Goal: Information Seeking & Learning: Learn about a topic

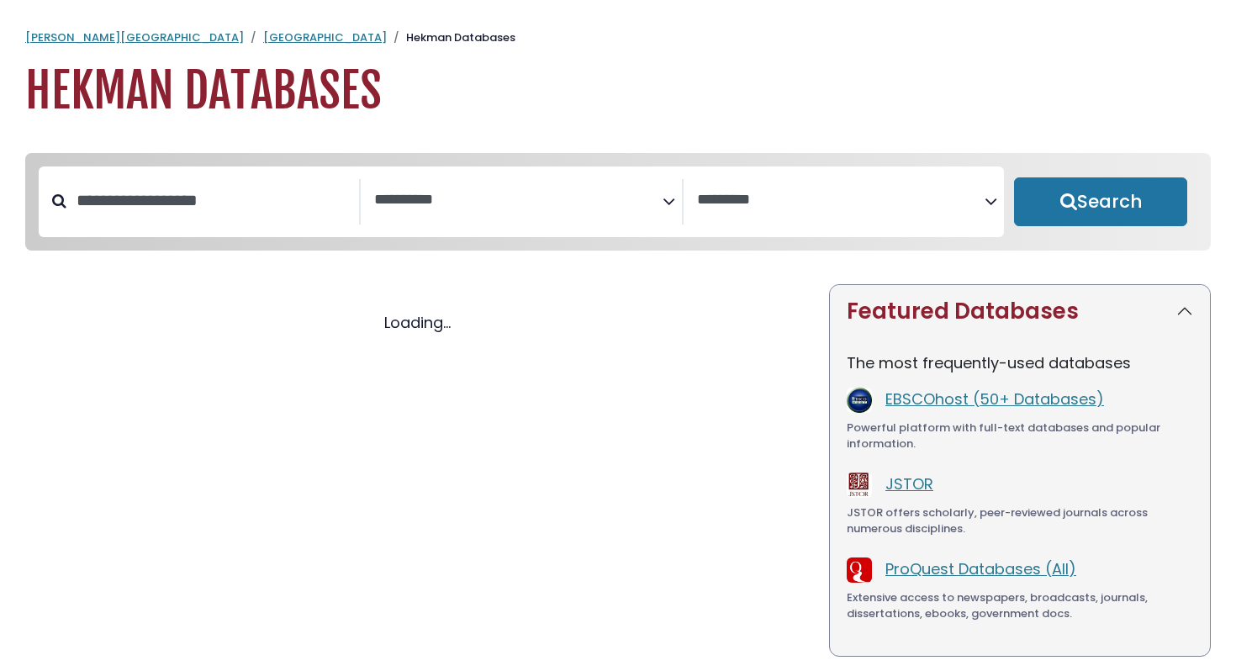
select select "Database Subject Filter"
select select "Database Vendors Filter"
select select "Database Subject Filter"
select select "Database Vendors Filter"
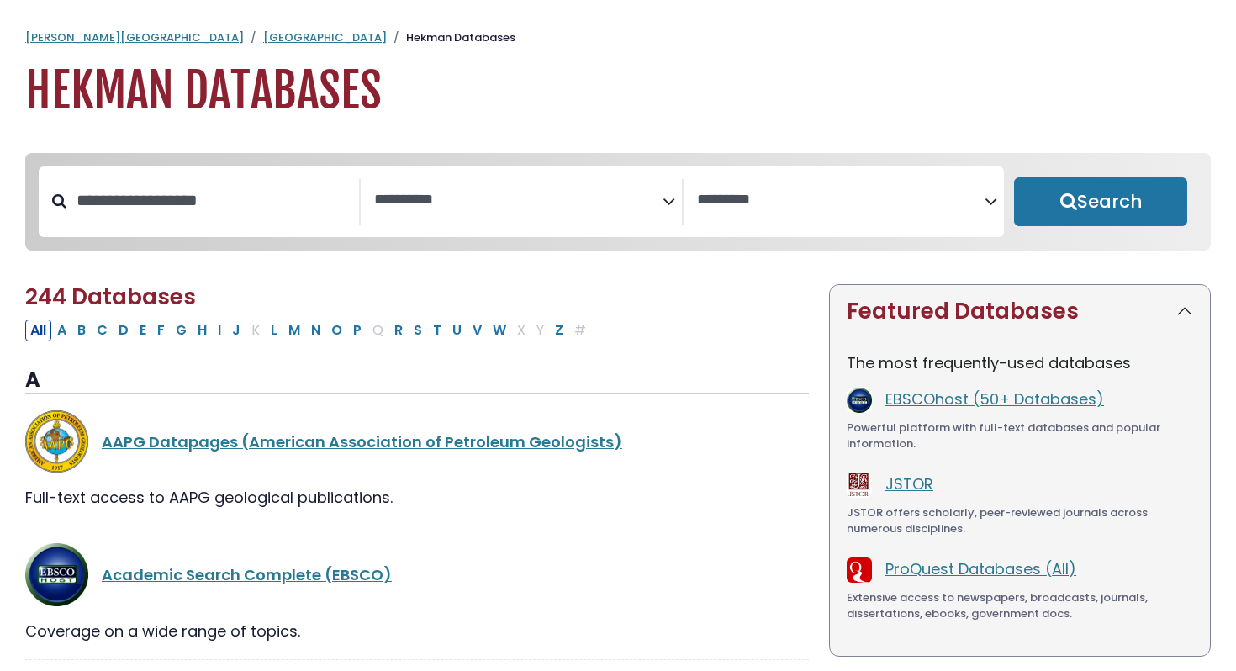
click at [439, 207] on textarea "Search" at bounding box center [518, 201] width 288 height 18
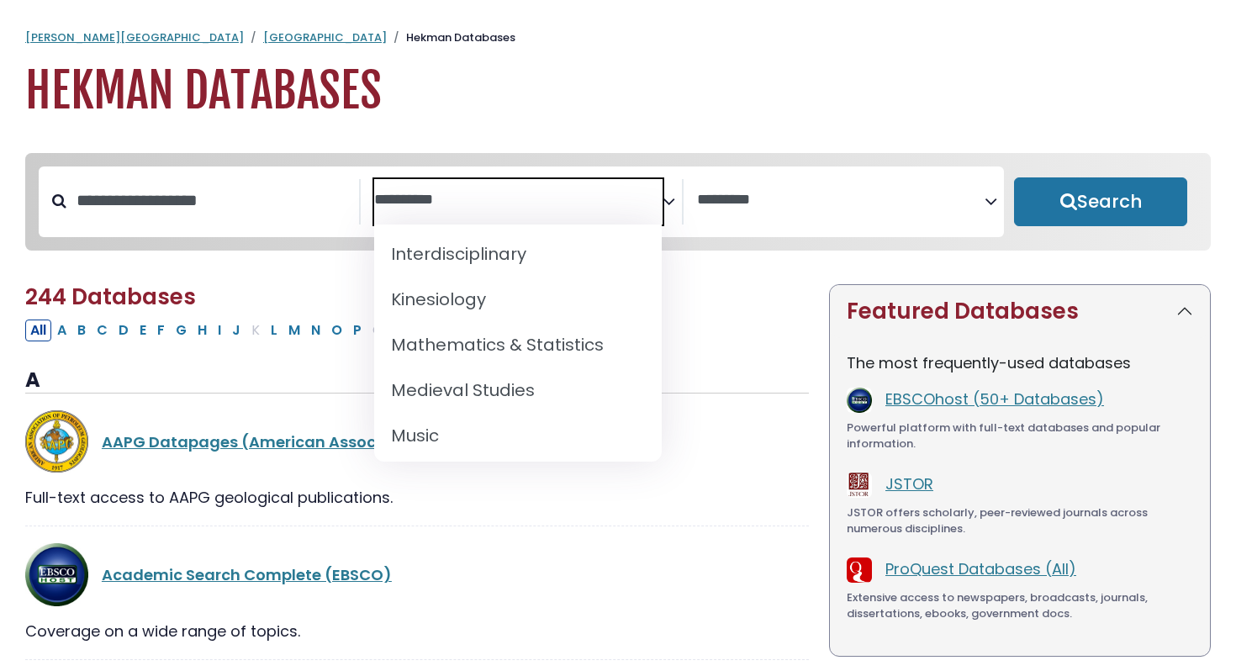
scroll to position [1118, 0]
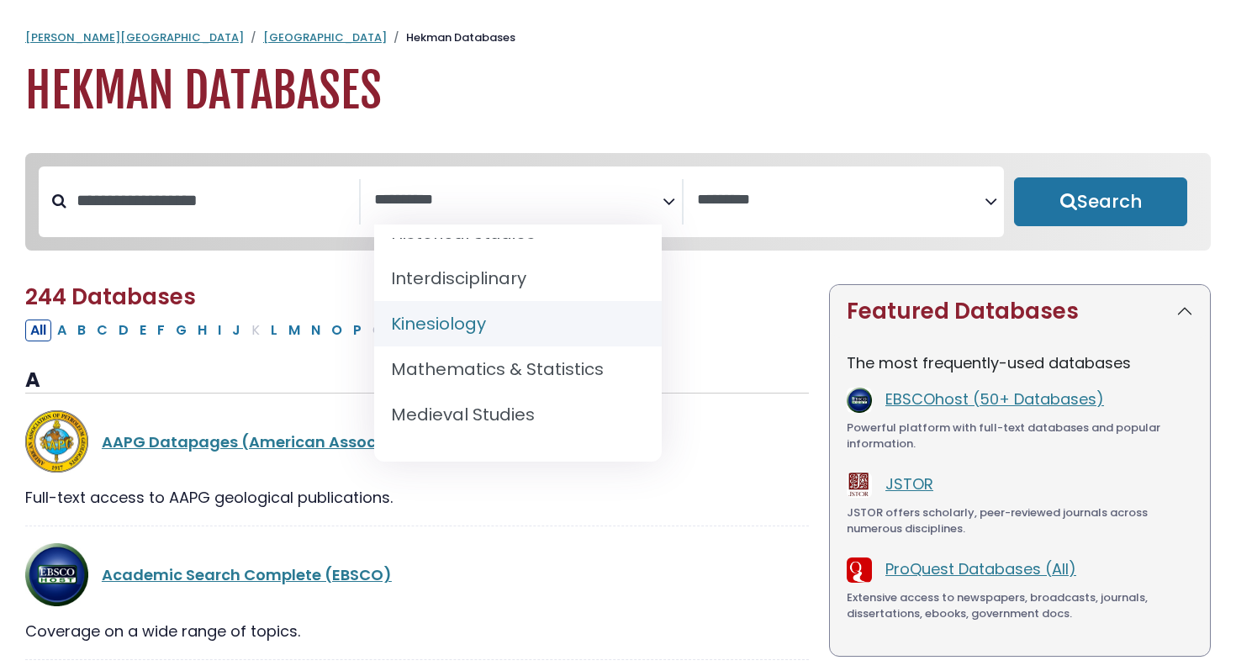
select select "*****"
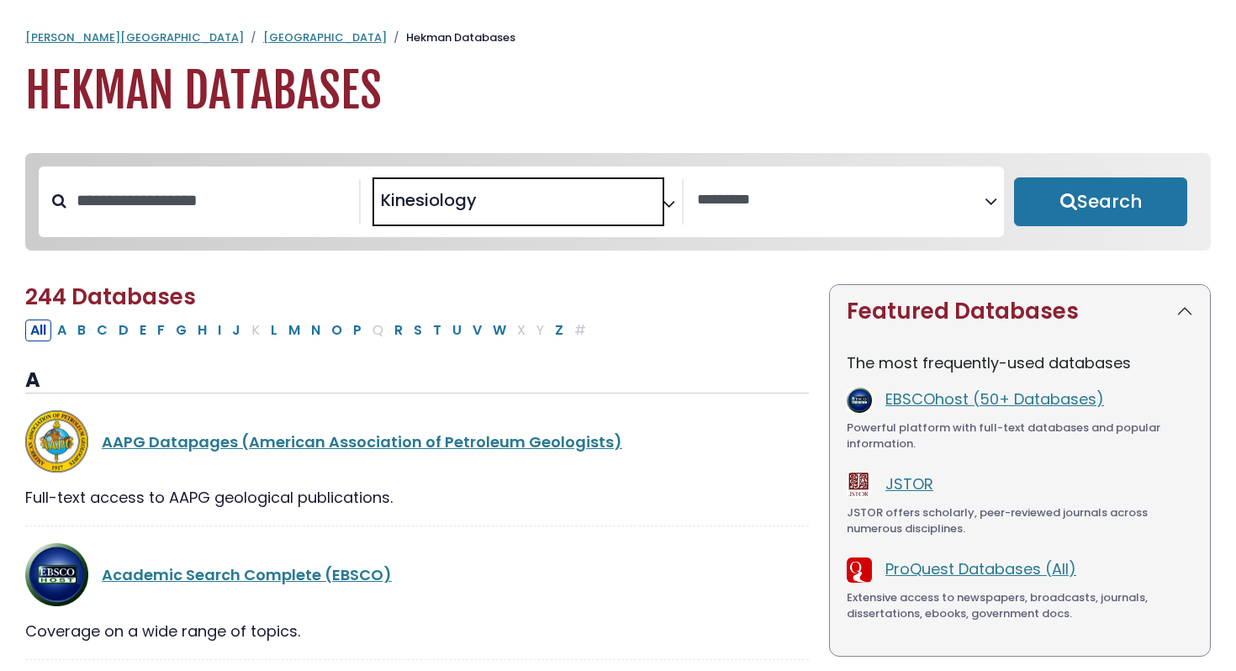
click at [782, 209] on textarea "Search" at bounding box center [841, 201] width 288 height 18
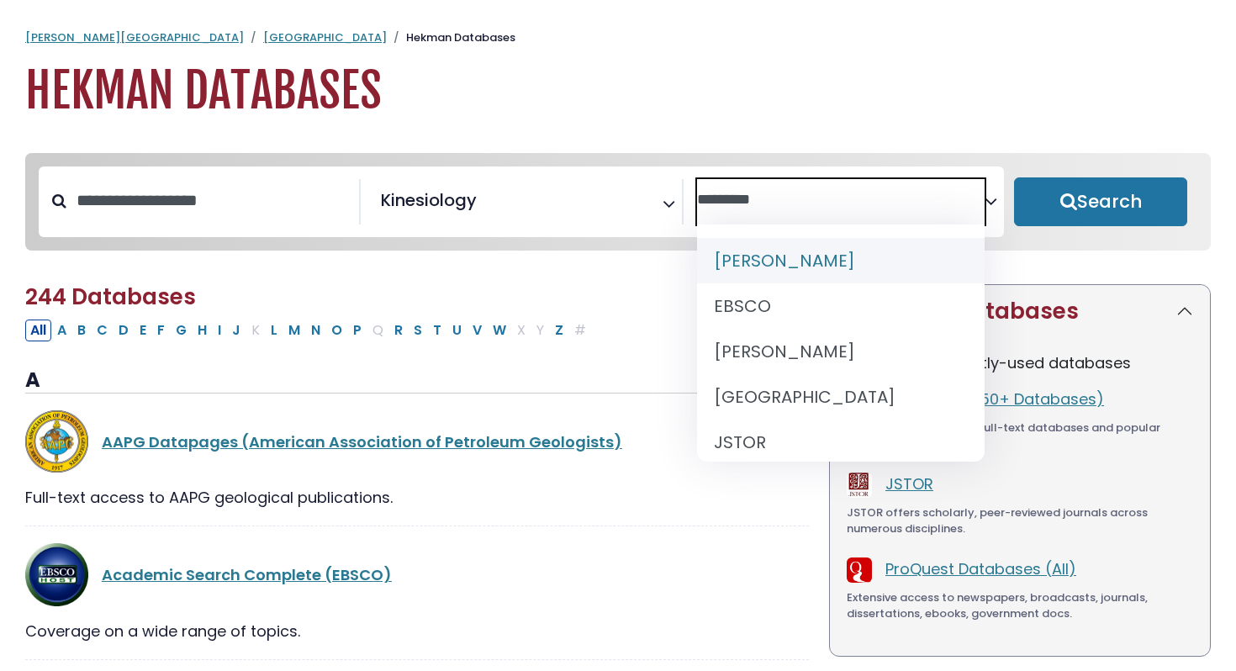
click at [786, 208] on textarea "Search" at bounding box center [841, 201] width 288 height 18
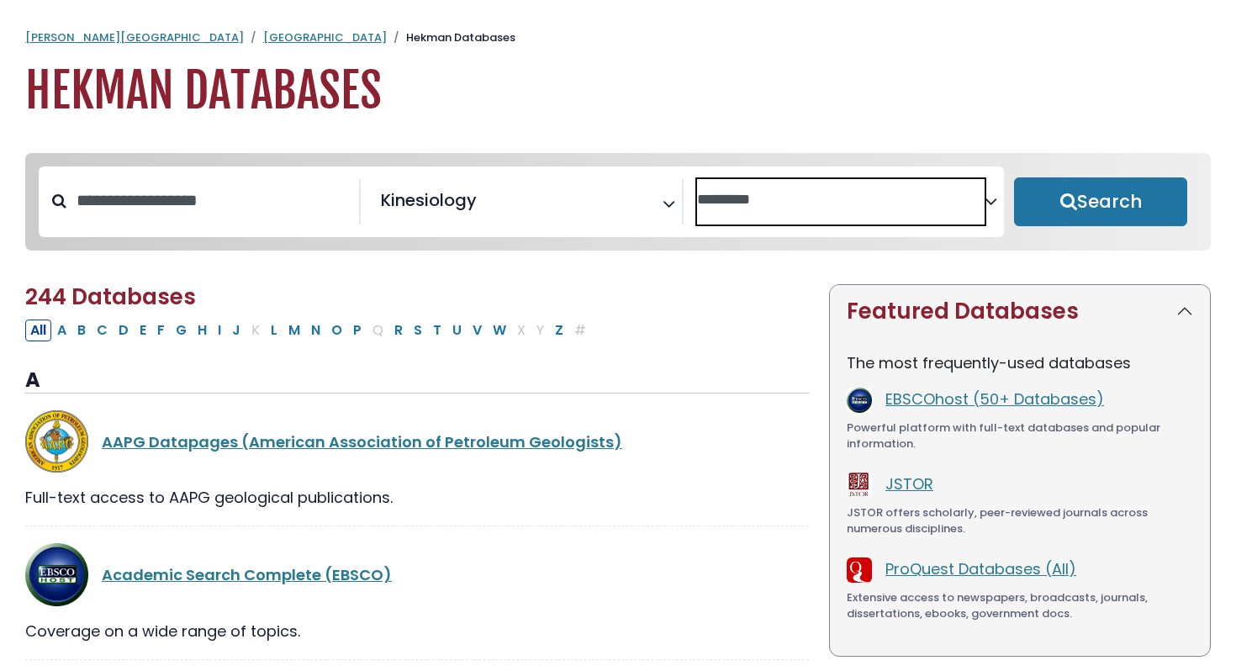
click at [844, 215] on span "Search filters" at bounding box center [841, 201] width 288 height 45
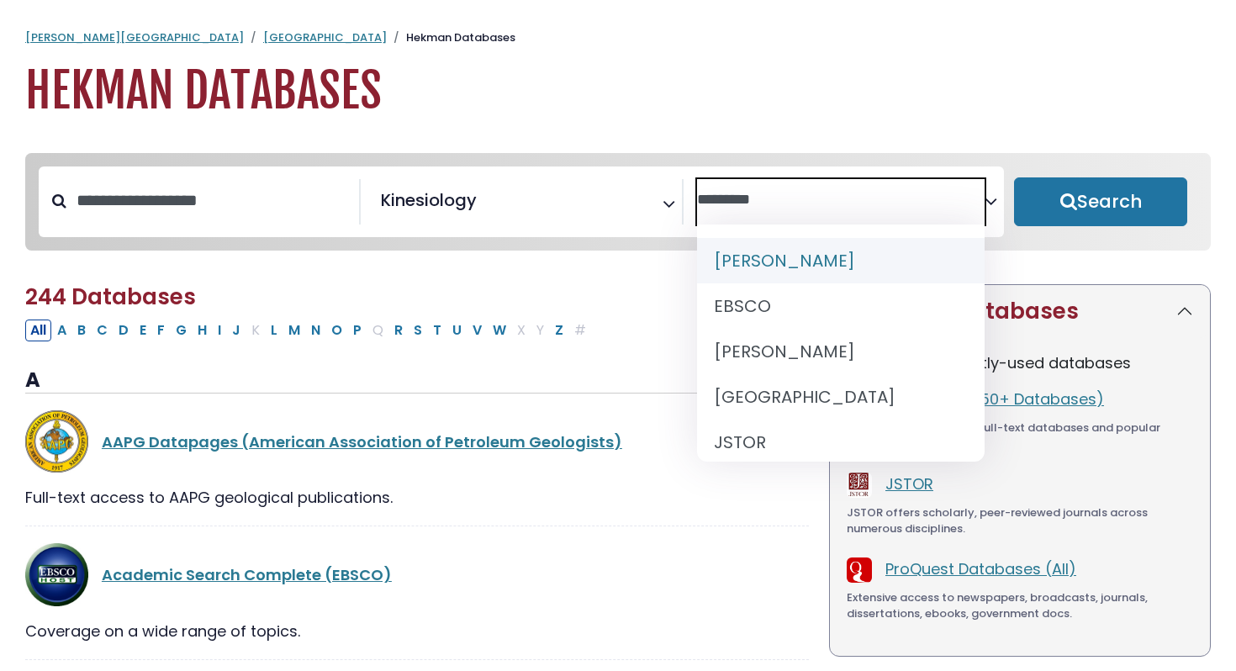
select select "*****"
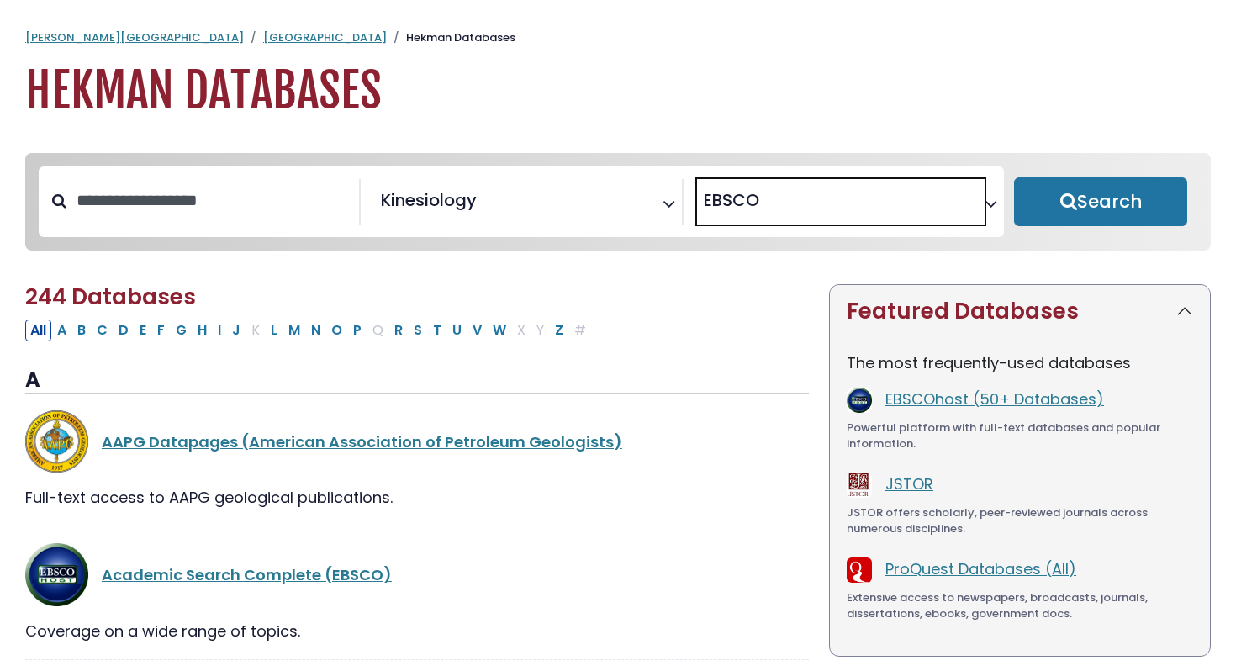
scroll to position [21, 0]
